Goal: Transaction & Acquisition: Purchase product/service

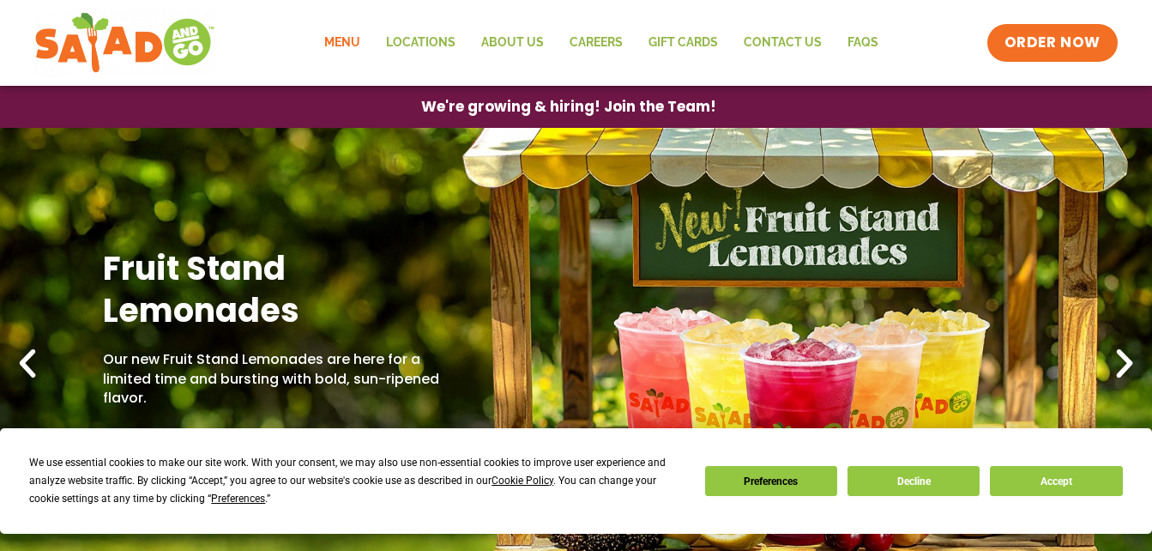
click at [337, 42] on link "Menu" at bounding box center [342, 42] width 62 height 39
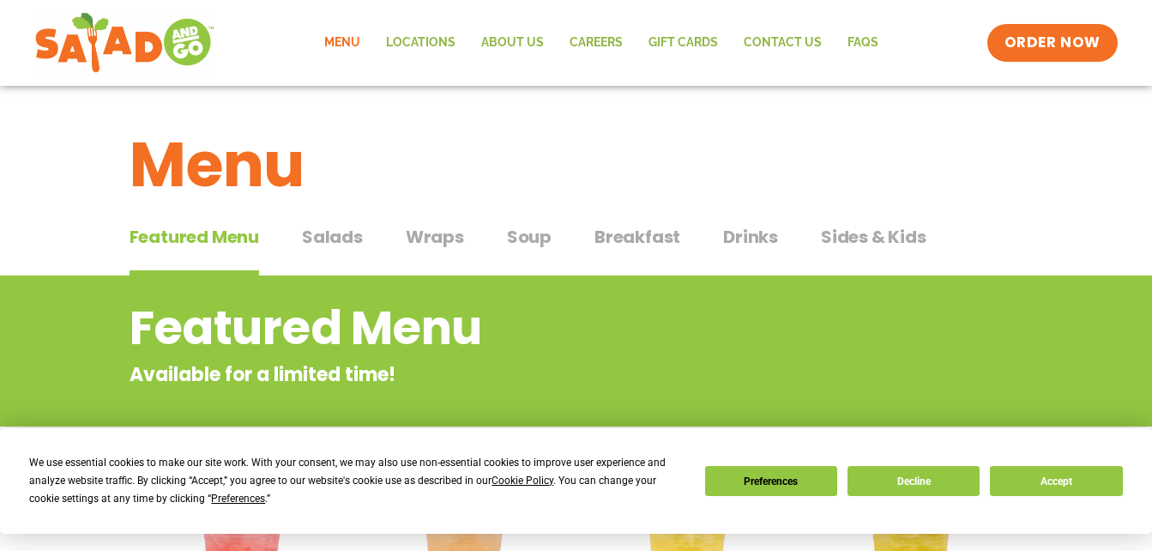
click at [355, 242] on span "Salads" at bounding box center [332, 237] width 61 height 26
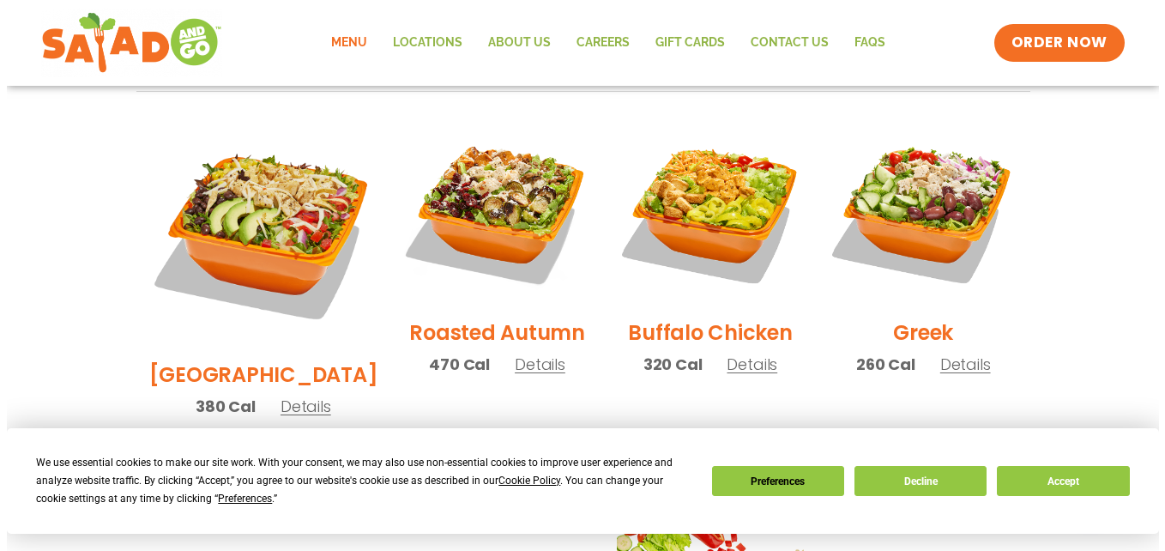
scroll to position [858, 0]
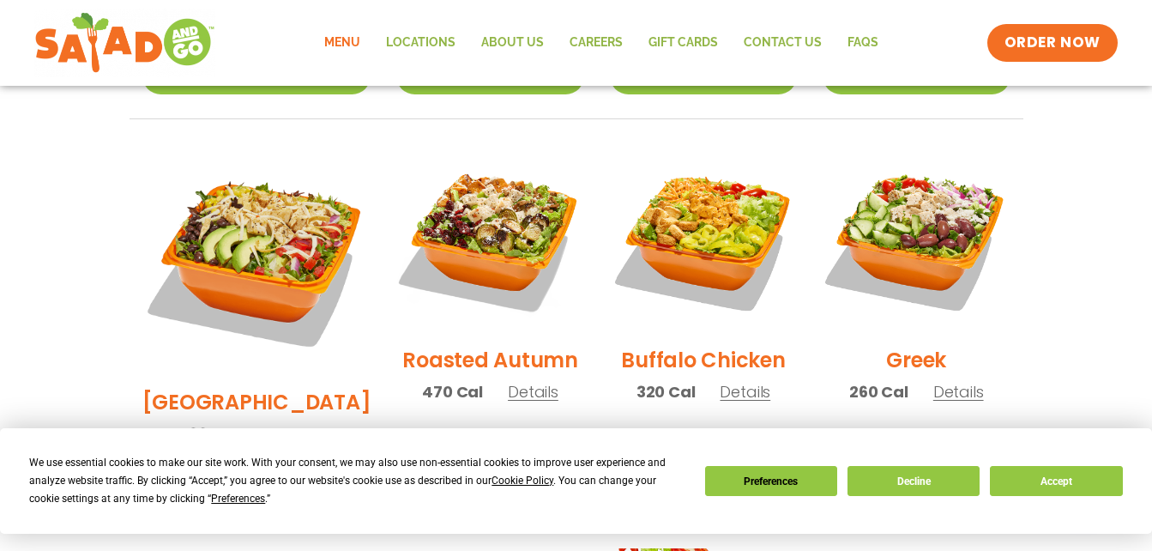
click at [748, 381] on span "Details" at bounding box center [745, 391] width 51 height 21
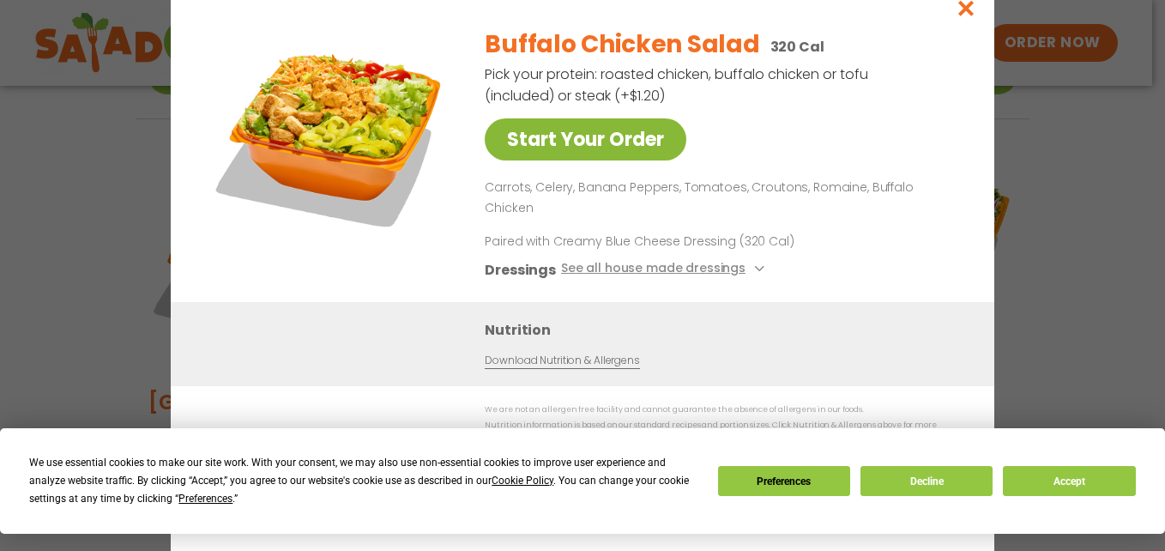
click at [655, 154] on link "Start Your Order" at bounding box center [586, 139] width 202 height 42
